Goal: Task Accomplishment & Management: Complete application form

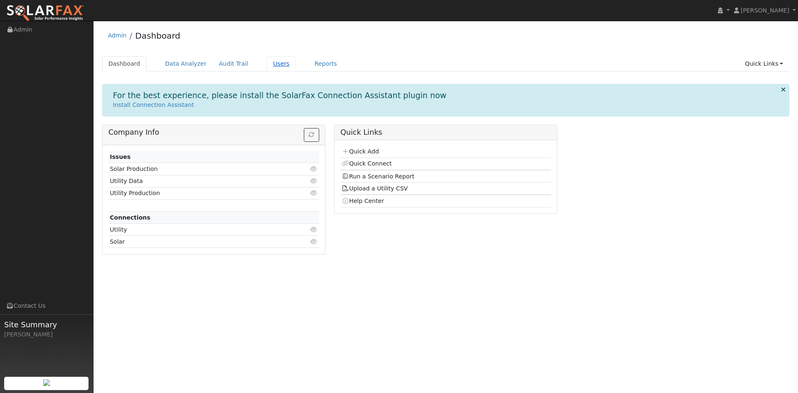
click at [296, 67] on link "Users" at bounding box center [281, 63] width 29 height 15
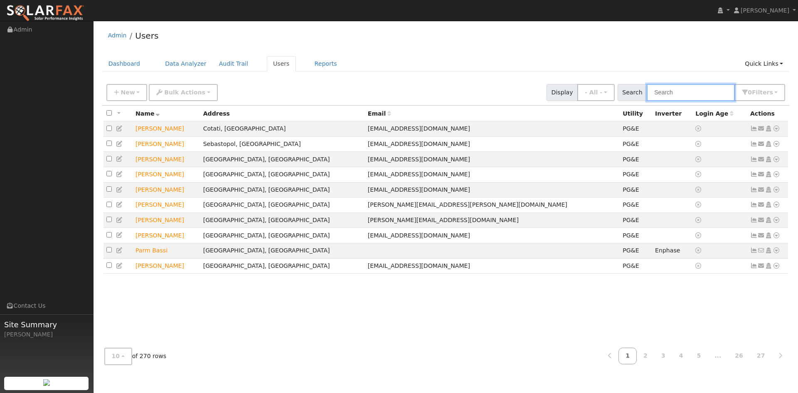
click at [663, 99] on input "text" at bounding box center [691, 92] width 88 height 17
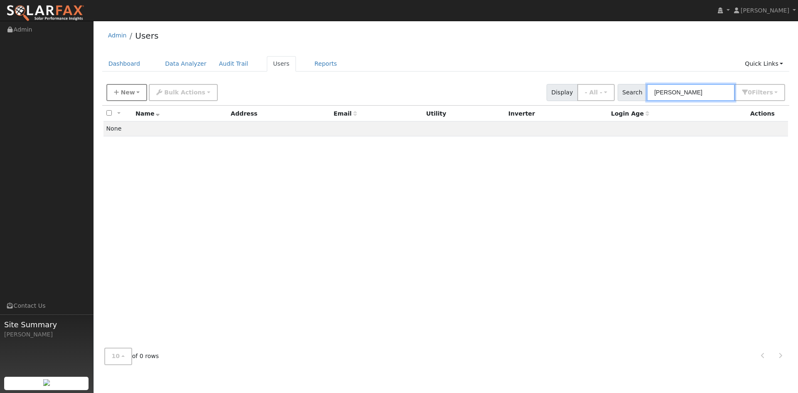
type input "Eder"
click at [131, 96] on span "New" at bounding box center [128, 92] width 14 height 7
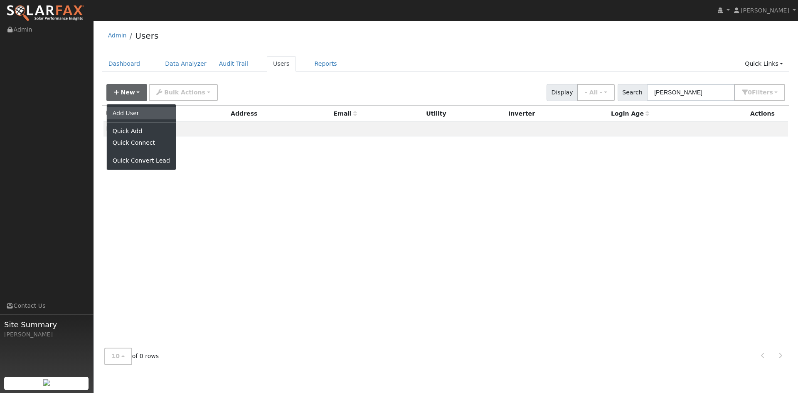
click at [132, 119] on link "Add User" at bounding box center [141, 113] width 69 height 12
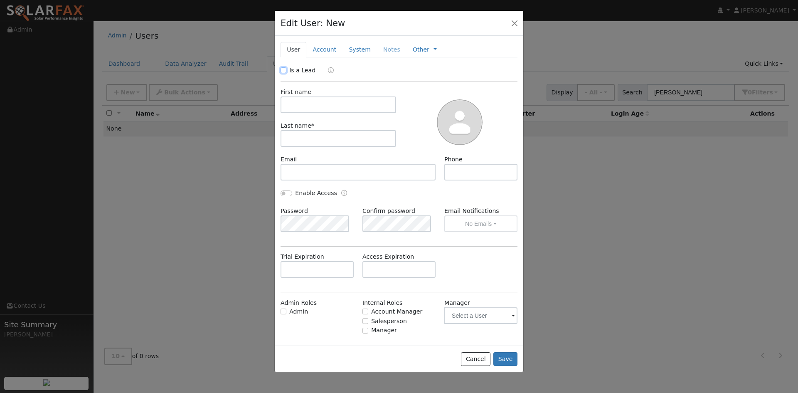
click at [287, 73] on input "Is a Lead" at bounding box center [284, 70] width 6 height 6
checkbox input "true"
click at [347, 113] on input "text" at bounding box center [339, 104] width 116 height 17
type input "Fred"
type input "Eder"
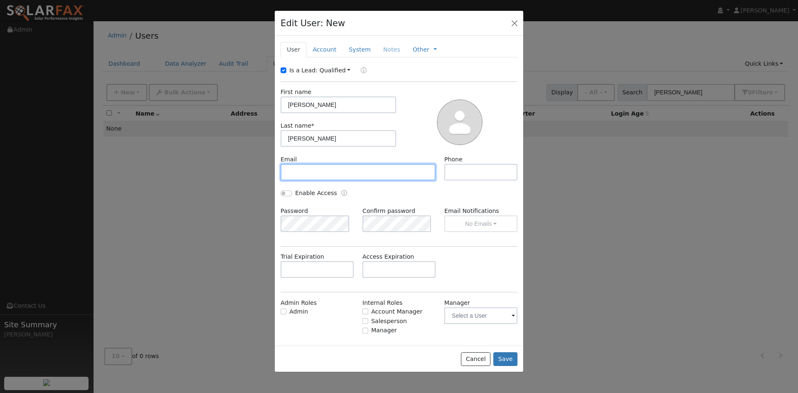
click at [340, 180] on input "text" at bounding box center [358, 172] width 155 height 17
paste input "fred.eder@cushwake.com"
type input "fred.eder@cushwake.com"
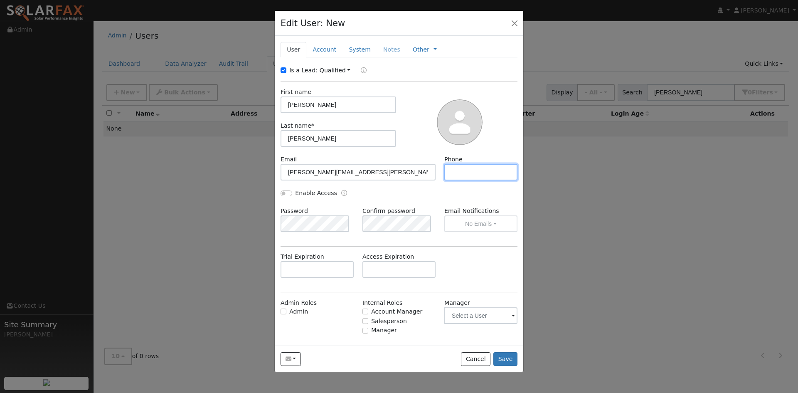
click at [469, 180] on input "text" at bounding box center [481, 172] width 73 height 17
click at [457, 180] on input "text" at bounding box center [481, 172] width 73 height 17
paste input "408-489-2263"
type input "408-489-2263"
click at [332, 57] on link "Account" at bounding box center [324, 49] width 36 height 15
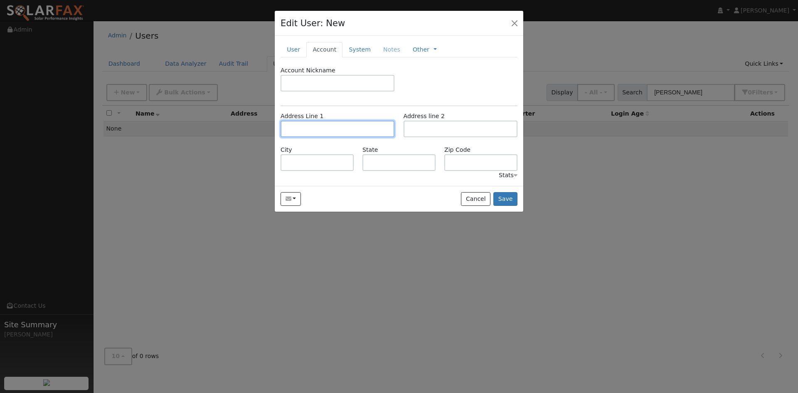
click at [324, 137] on input "text" at bounding box center [338, 129] width 114 height 17
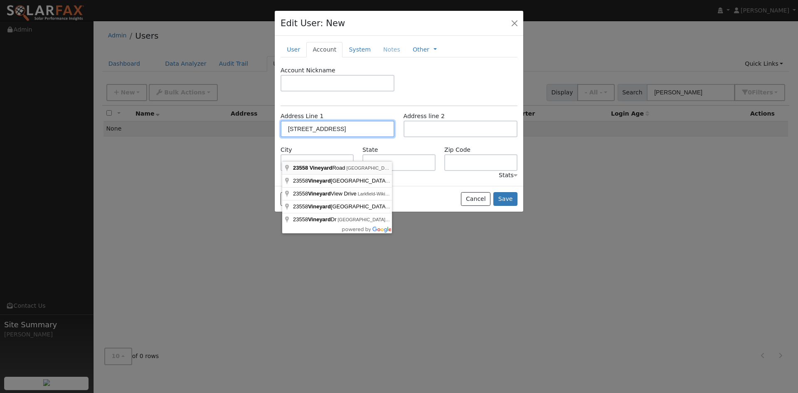
type input "23558 Vineyard Road"
type input "Geyserville"
type input "CA"
type input "95441"
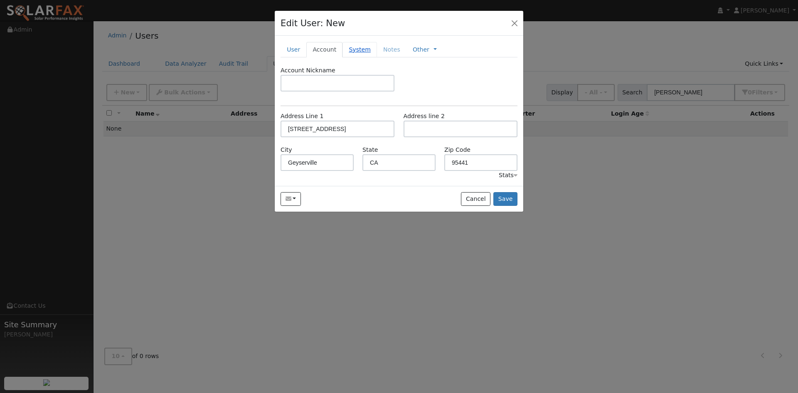
click at [374, 57] on link "System" at bounding box center [360, 49] width 35 height 15
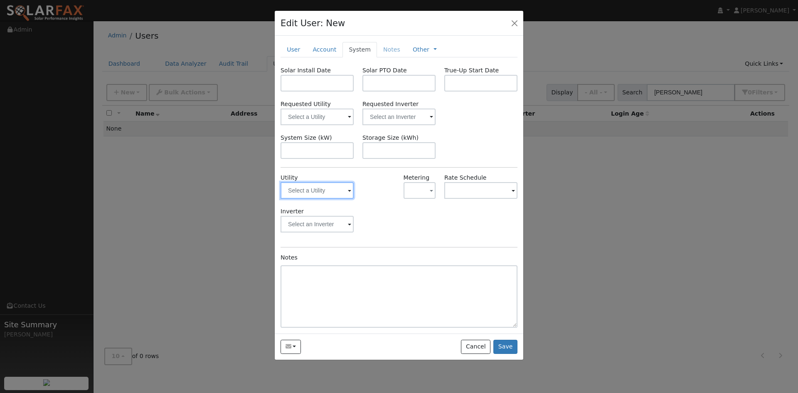
click at [334, 199] on input "text" at bounding box center [317, 190] width 73 height 17
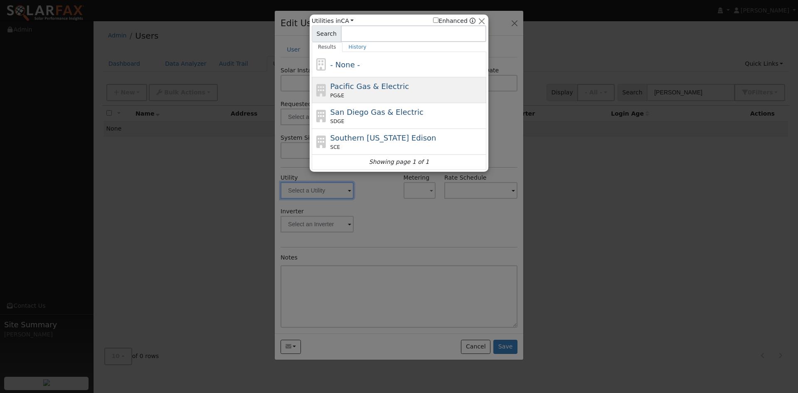
click at [370, 91] on span "Pacific Gas & Electric" at bounding box center [370, 86] width 79 height 9
type input "PG&E"
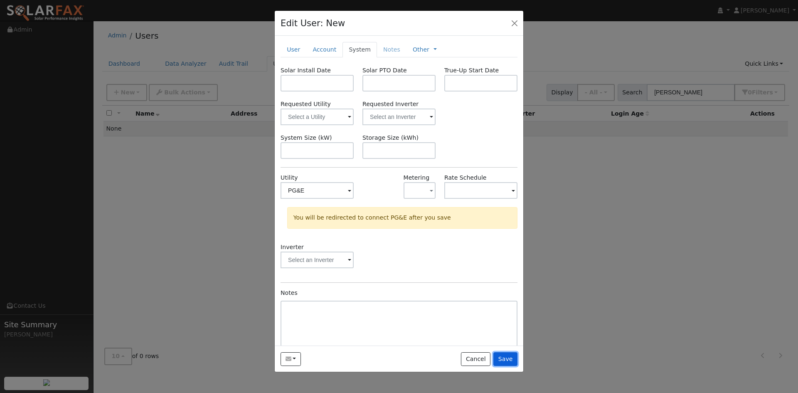
drag, startPoint x: 508, startPoint y: 374, endPoint x: 489, endPoint y: 331, distance: 46.9
click at [502, 350] on div "Edit User: New Select an Ac... New Account Nickname Cancel Create Are you sure …" at bounding box center [399, 191] width 250 height 362
click at [331, 57] on link "Account" at bounding box center [324, 49] width 36 height 15
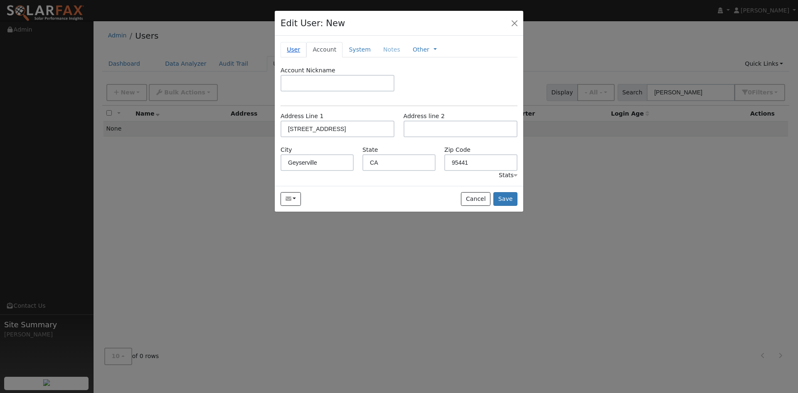
click at [296, 57] on link "User" at bounding box center [294, 49] width 26 height 15
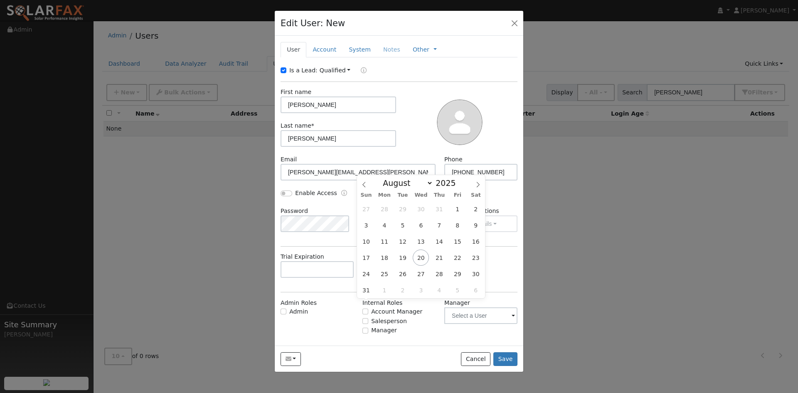
click at [400, 278] on input "text" at bounding box center [399, 269] width 73 height 17
click at [476, 185] on icon at bounding box center [478, 185] width 6 height 6
select select "9"
click at [460, 239] on span "17" at bounding box center [458, 241] width 16 height 16
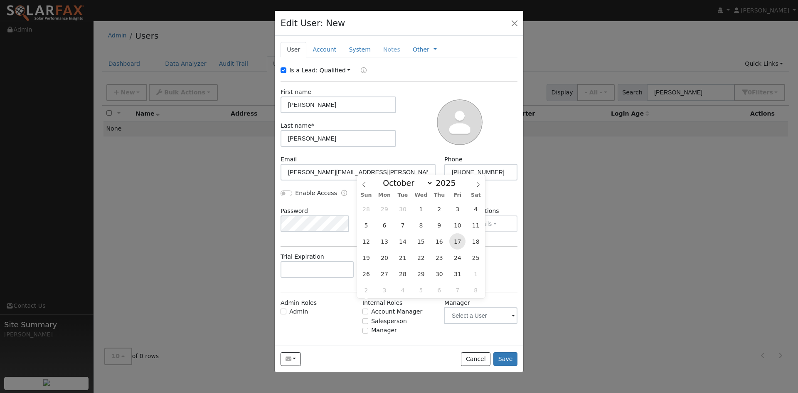
type input "10/17/2025"
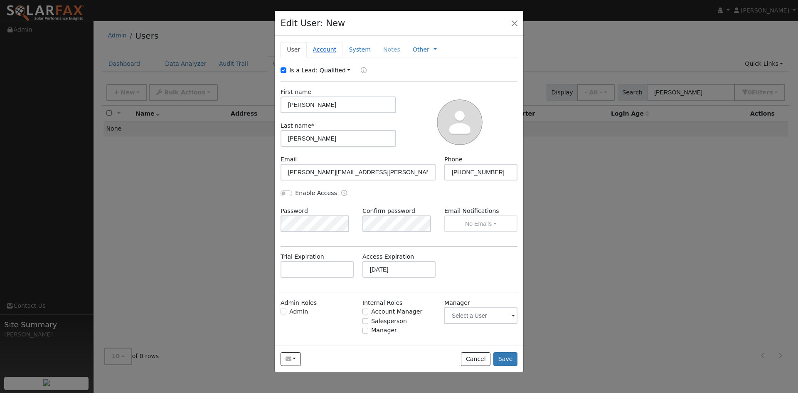
click at [337, 57] on link "Account" at bounding box center [324, 49] width 36 height 15
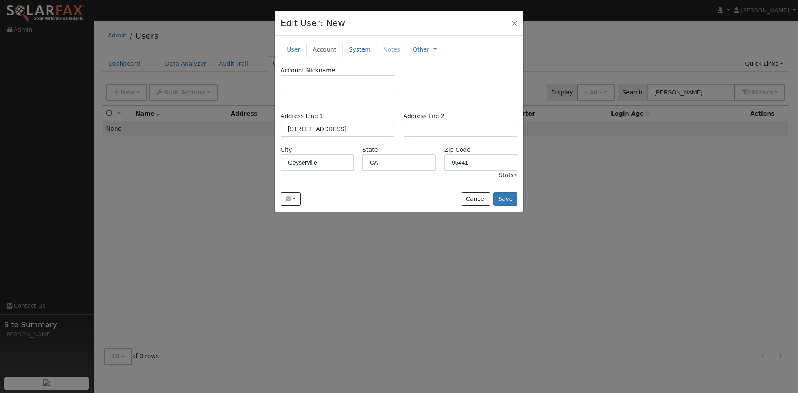
click at [372, 57] on link "System" at bounding box center [360, 49] width 35 height 15
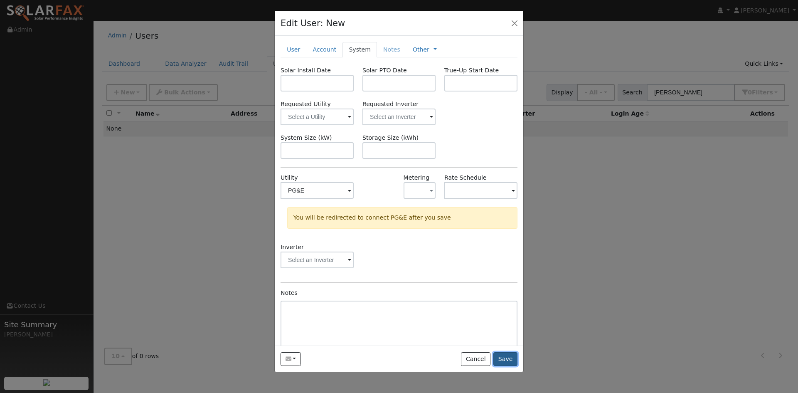
click at [501, 366] on button "Save" at bounding box center [506, 359] width 24 height 14
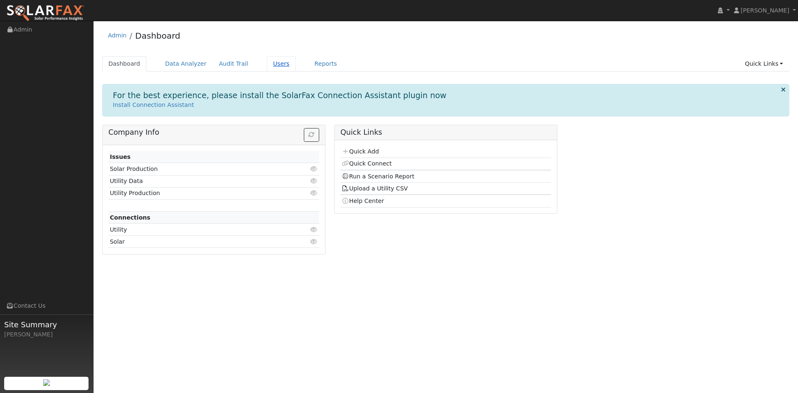
click at [296, 66] on link "Users" at bounding box center [281, 63] width 29 height 15
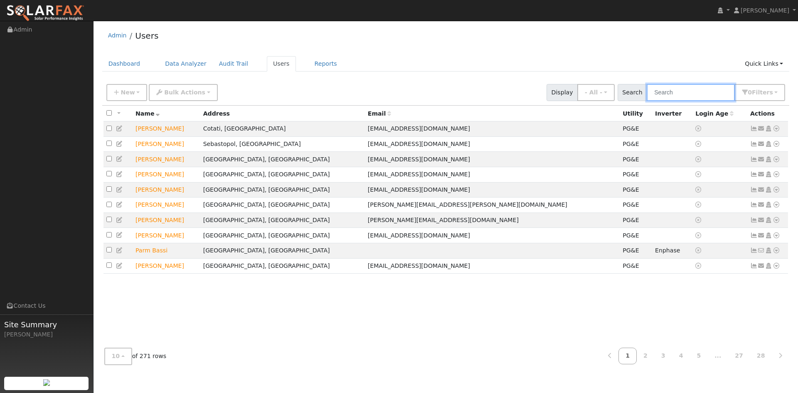
click at [650, 101] on input "text" at bounding box center [691, 92] width 88 height 17
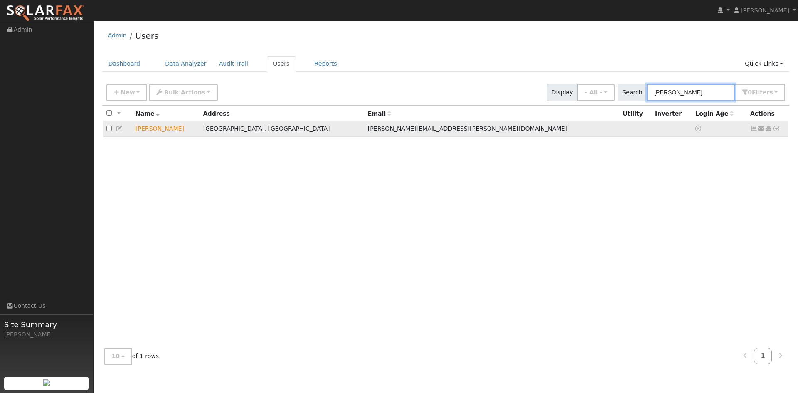
type input "eder"
click at [123, 131] on icon at bounding box center [119, 129] width 7 height 6
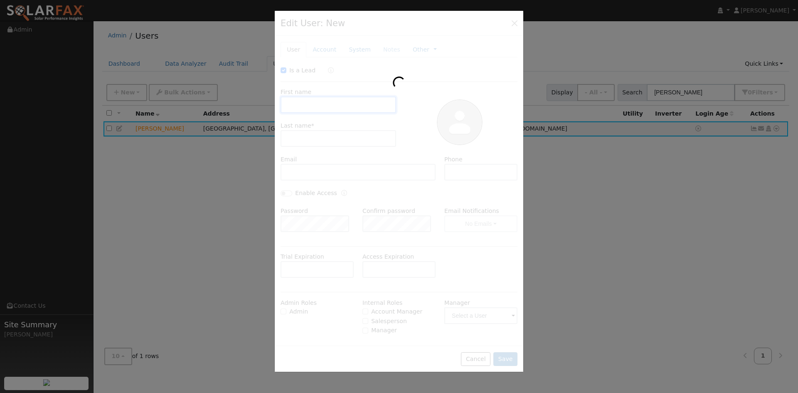
type input "10/17/2025"
checkbox input "true"
type input "Fred"
type input "Eder"
type input "fred.eder@cushwake.com"
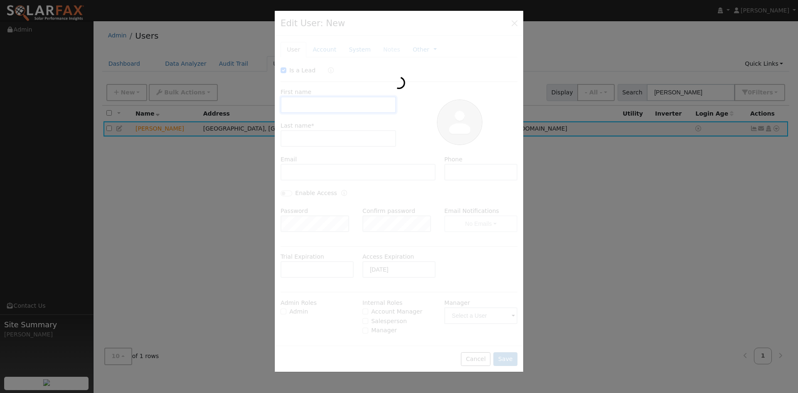
type input "408-489-2263"
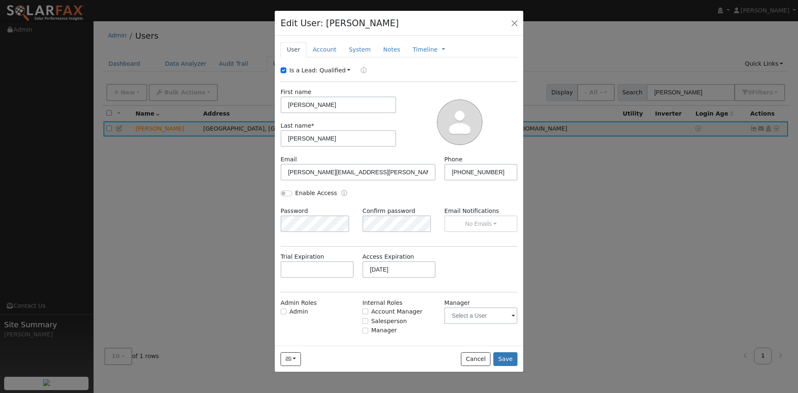
click at [419, 113] on div at bounding box center [459, 121] width 121 height 67
click at [336, 57] on link "Account" at bounding box center [324, 49] width 36 height 15
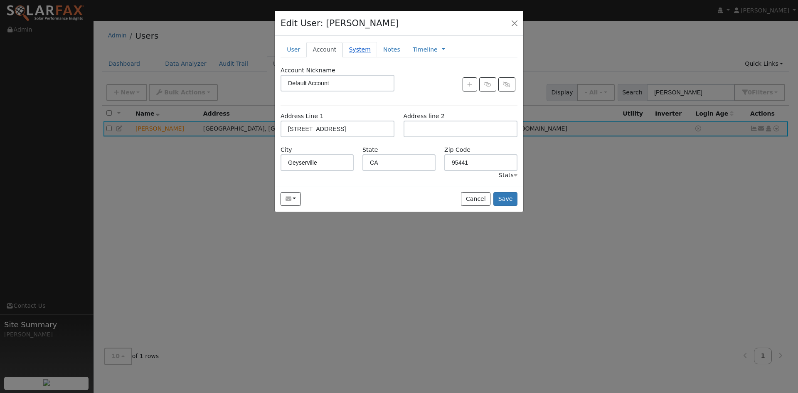
click at [368, 57] on link "System" at bounding box center [360, 49] width 35 height 15
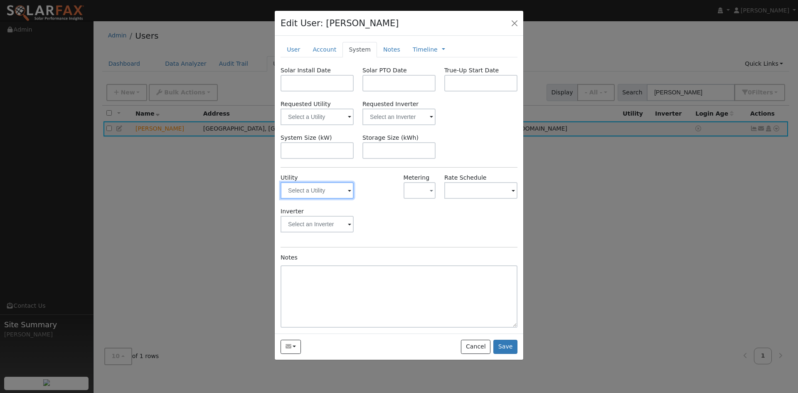
click at [321, 199] on input "text" at bounding box center [317, 190] width 73 height 17
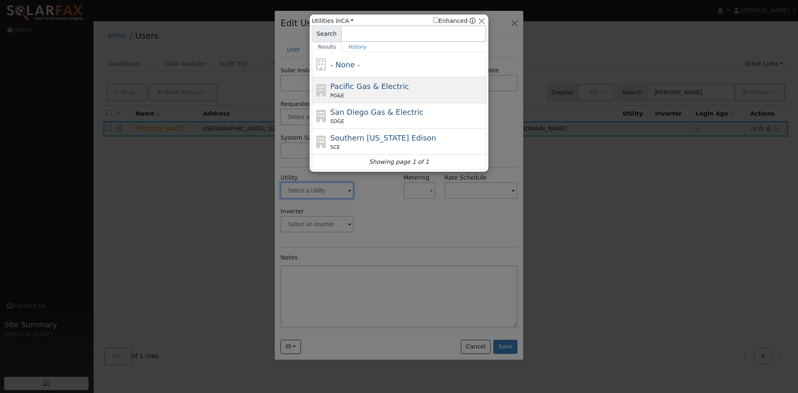
click at [365, 91] on span "Pacific Gas & Electric" at bounding box center [370, 86] width 79 height 9
type input "PG&E"
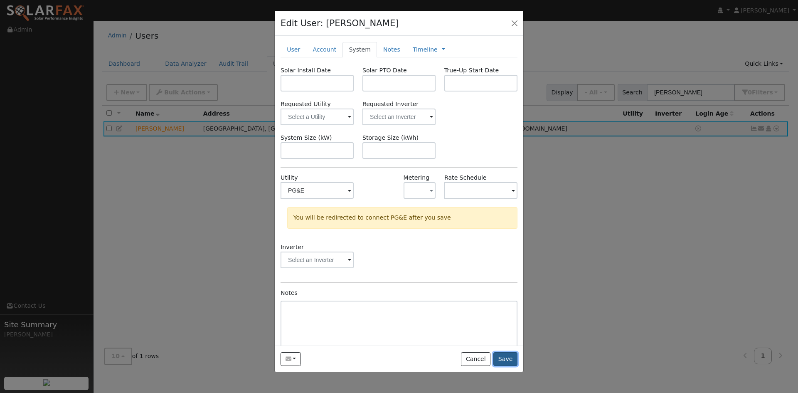
click at [509, 366] on button "Save" at bounding box center [506, 359] width 24 height 14
